Goal: Task Accomplishment & Management: Use online tool/utility

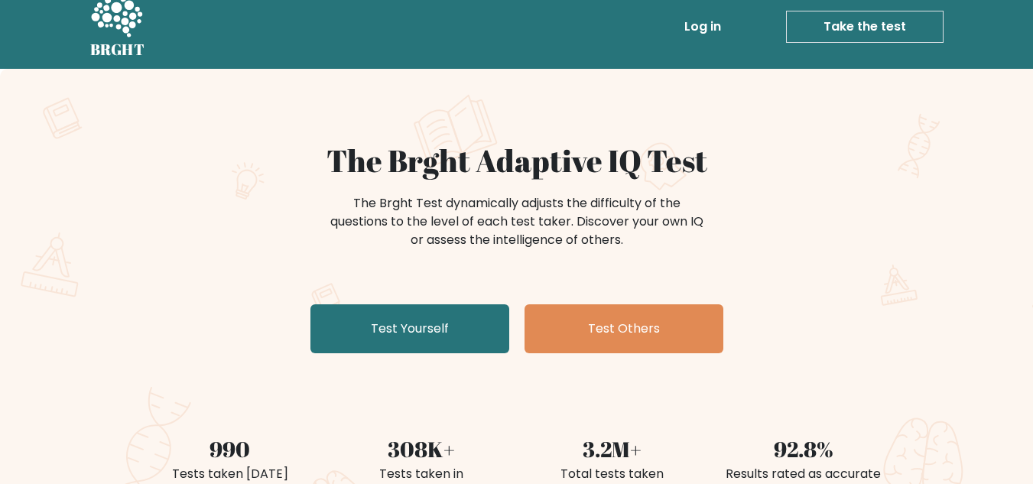
scroll to position [21, 0]
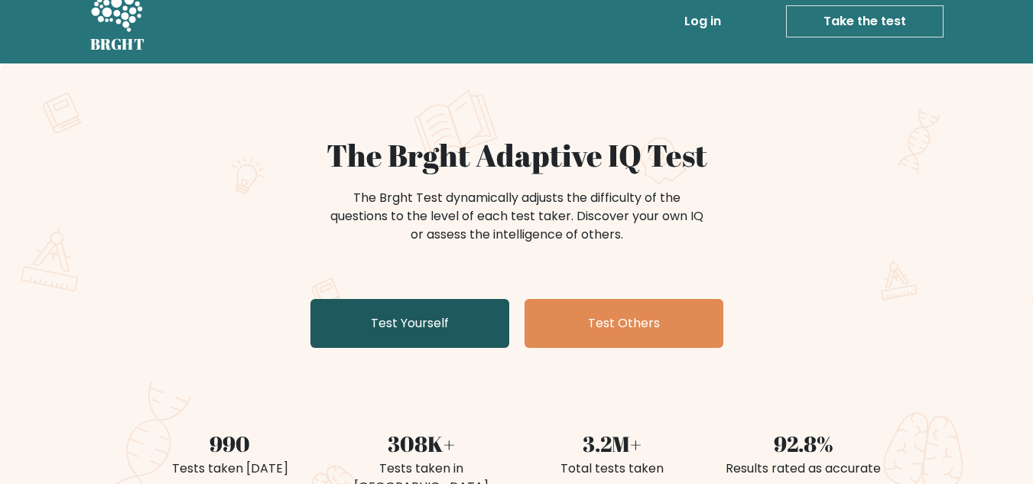
click at [471, 306] on link "Test Yourself" at bounding box center [409, 323] width 199 height 49
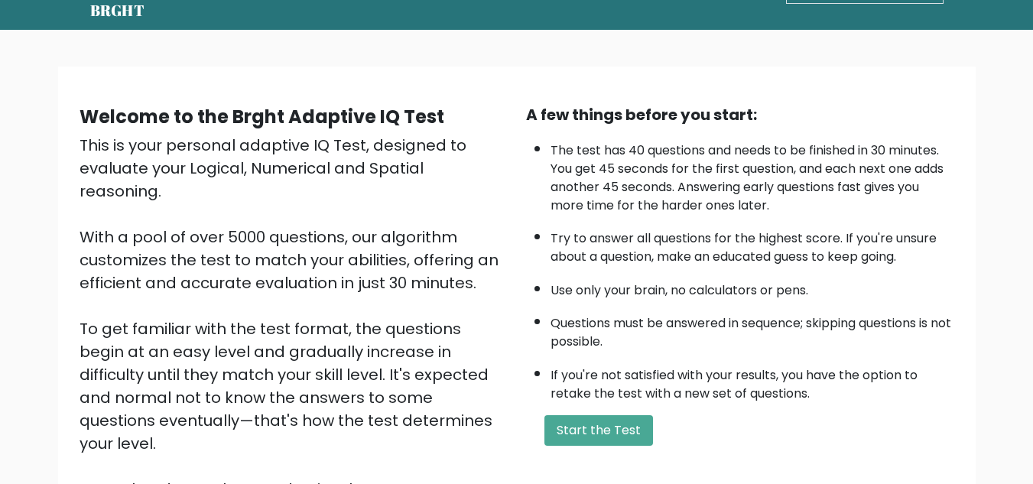
scroll to position [53, 0]
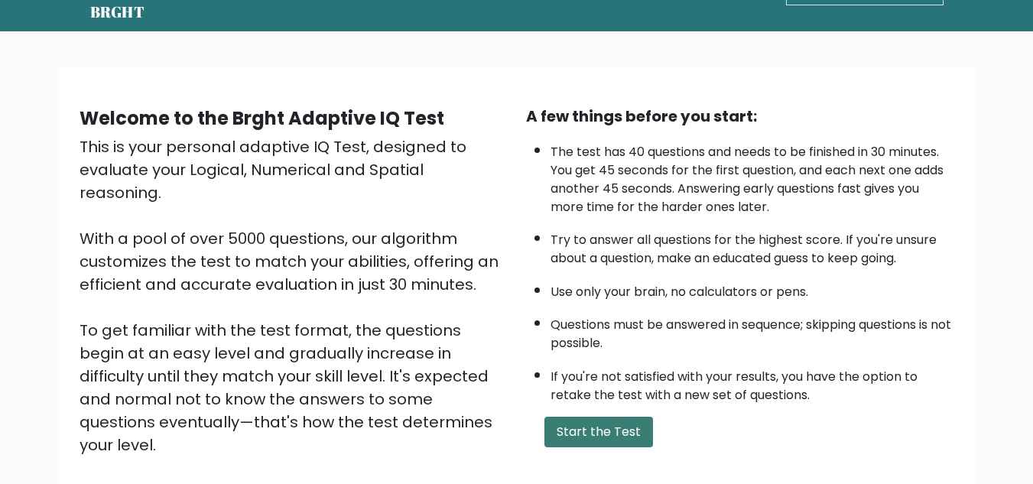
click at [585, 422] on button "Start the Test" at bounding box center [598, 432] width 109 height 31
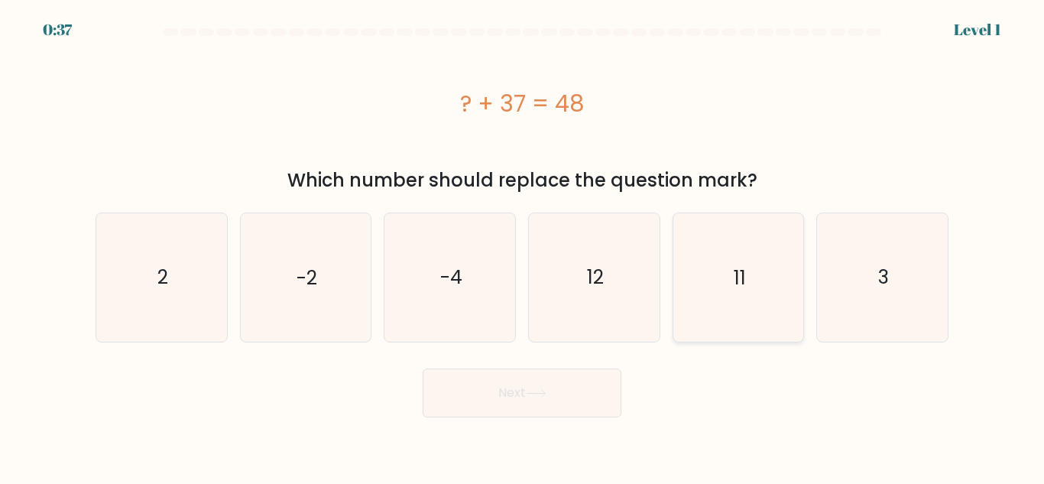
click at [739, 310] on icon "11" at bounding box center [738, 277] width 128 height 128
click at [523, 246] on input "e. 11" at bounding box center [522, 244] width 1 height 4
radio input "true"
click at [536, 394] on icon at bounding box center [536, 393] width 21 height 8
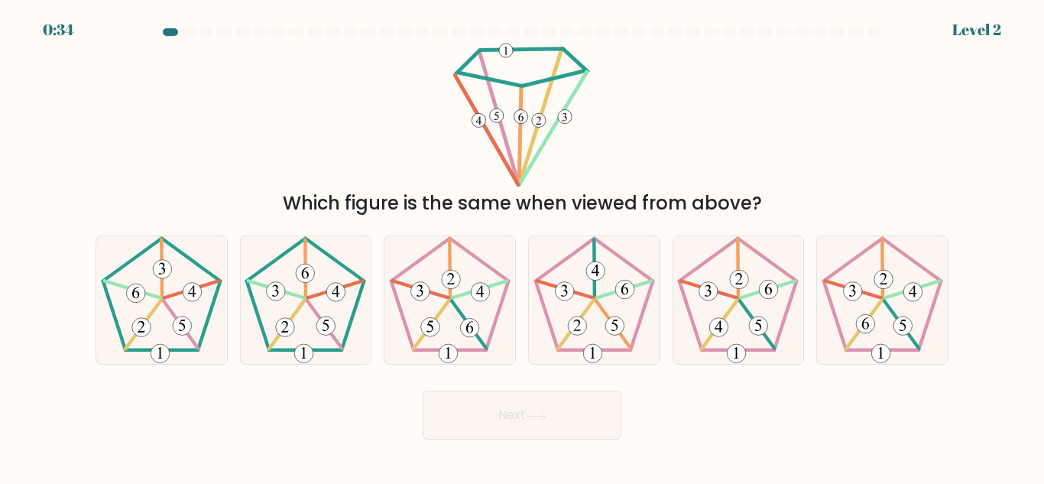
click at [536, 394] on button "Next" at bounding box center [522, 415] width 199 height 49
click at [812, 115] on div "Which figure is the same when viewed from above?" at bounding box center [521, 129] width 871 height 175
click at [340, 297] on 166 at bounding box center [336, 292] width 19 height 19
click at [522, 246] on input "b." at bounding box center [522, 244] width 1 height 4
radio input "true"
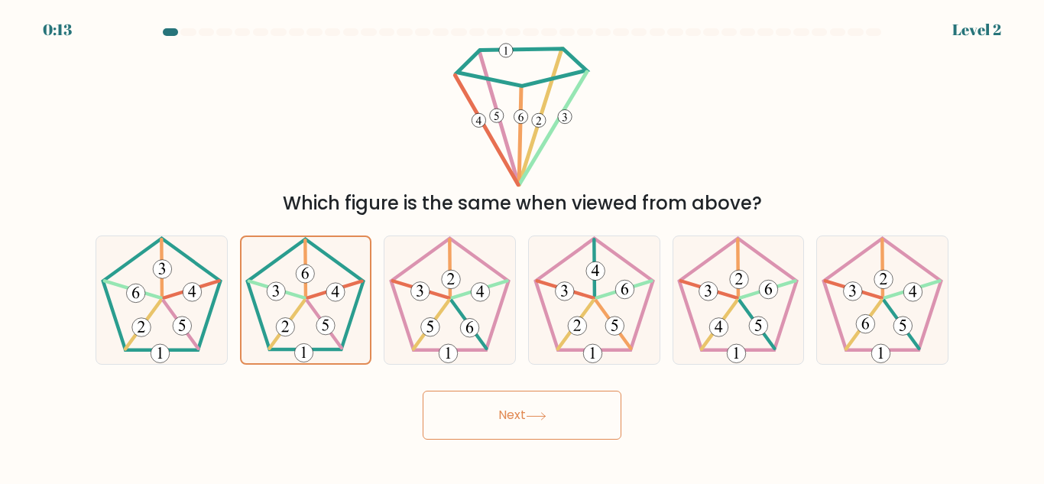
click at [504, 408] on button "Next" at bounding box center [522, 415] width 199 height 49
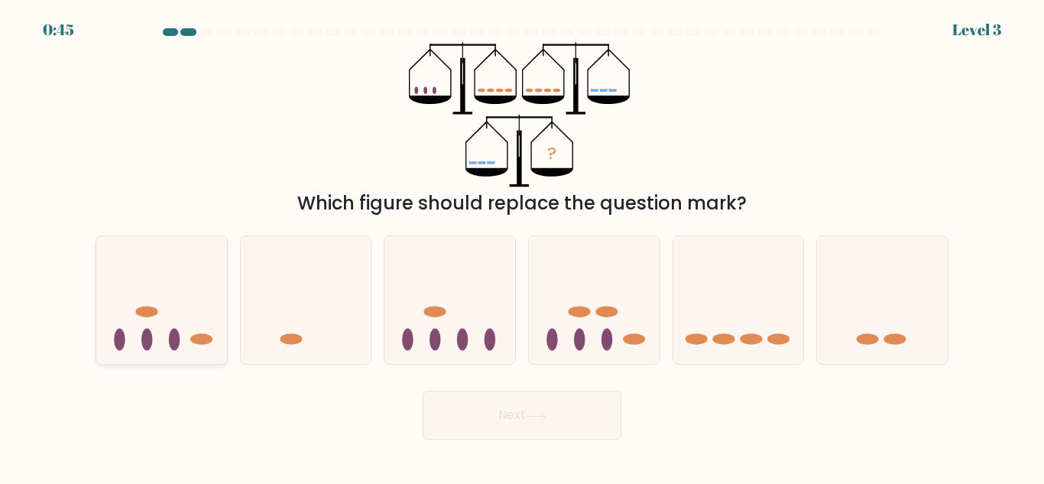
click at [150, 329] on icon at bounding box center [161, 300] width 131 height 108
click at [522, 246] on input "a." at bounding box center [522, 244] width 1 height 4
radio input "true"
click at [537, 403] on button "Next" at bounding box center [522, 415] width 199 height 49
